Goal: Find specific page/section: Find specific page/section

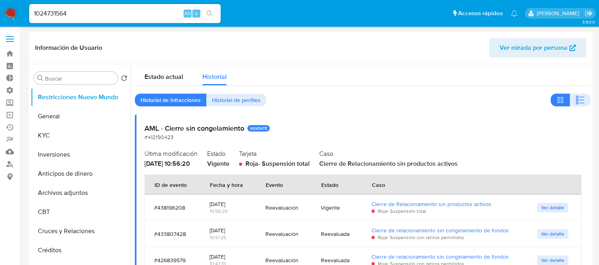
select select "10"
click at [53, 11] on input "1024731564" at bounding box center [124, 13] width 191 height 10
paste input "870369327"
click at [53, 11] on input "1024731564" at bounding box center [124, 13] width 191 height 10
type input "1870369327"
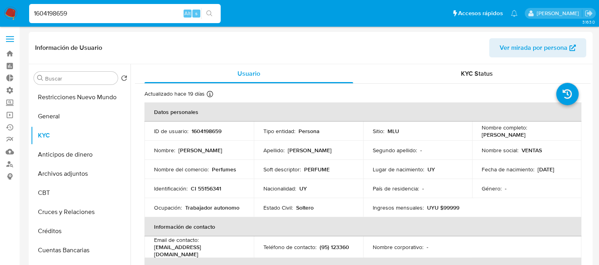
select select "10"
